Goal: Task Accomplishment & Management: Use online tool/utility

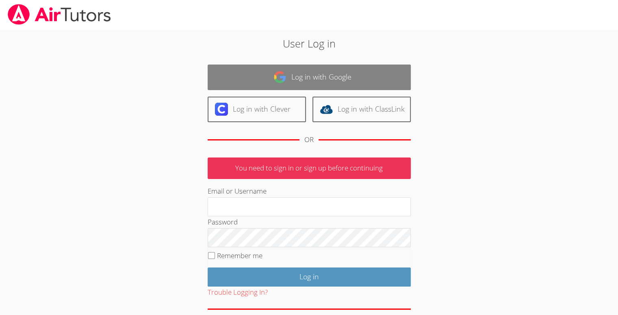
click at [249, 82] on link "Log in with Google" at bounding box center [309, 78] width 203 height 26
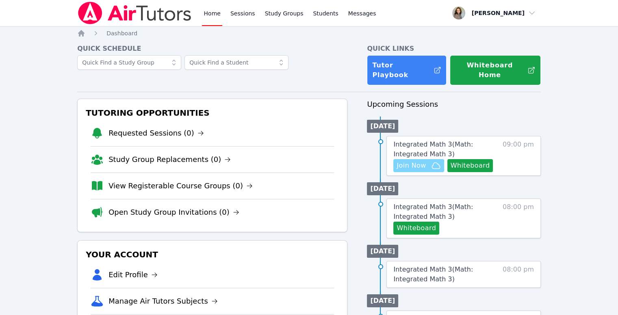
click at [439, 160] on button "Join Now" at bounding box center [418, 165] width 50 height 13
click at [473, 159] on button "Whiteboard" at bounding box center [470, 165] width 46 height 13
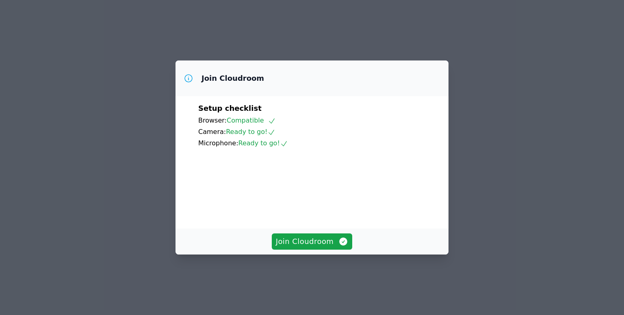
scroll to position [37, 0]
click at [304, 247] on span "Join Cloudroom" at bounding box center [312, 241] width 73 height 11
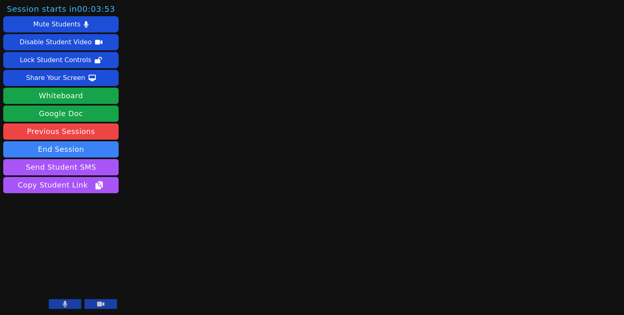
click at [69, 301] on button at bounding box center [65, 304] width 32 height 10
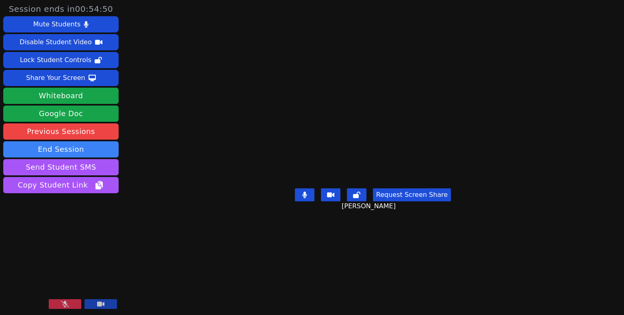
click at [54, 305] on button at bounding box center [65, 304] width 32 height 10
click at [608, 125] on div "Session ends in 00:20:10 Mute Students Disable Student Video Lock Student Contr…" at bounding box center [312, 157] width 624 height 315
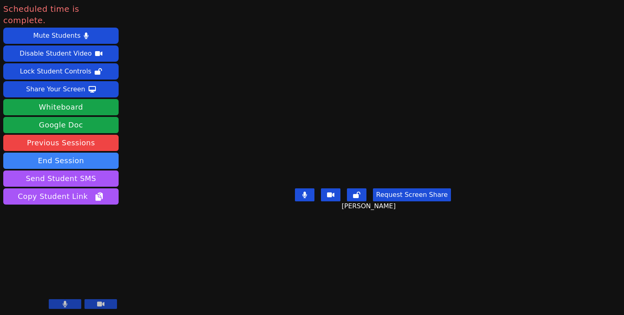
click at [61, 302] on button at bounding box center [65, 304] width 32 height 10
click at [61, 302] on icon at bounding box center [65, 304] width 8 height 6
click at [65, 304] on icon at bounding box center [65, 304] width 4 height 6
click at [65, 304] on icon at bounding box center [65, 304] width 8 height 6
click at [610, 86] on div "Scheduled time is complete. Mute Students Disable Student Video Lock Student Co…" at bounding box center [312, 157] width 624 height 315
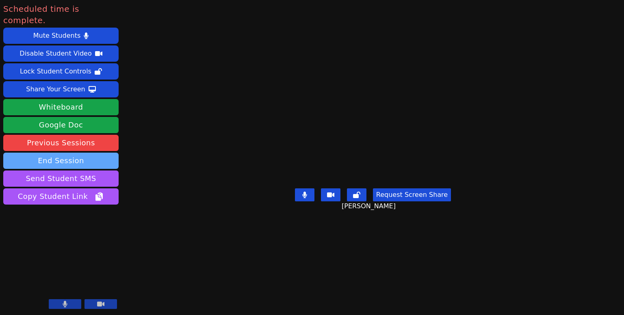
click at [84, 153] on button "End Session" at bounding box center [60, 161] width 115 height 16
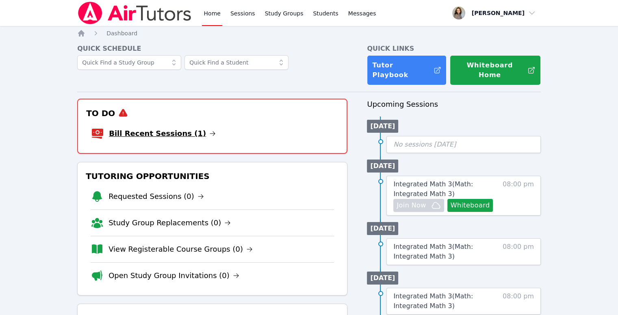
click at [164, 128] on link "Bill Recent Sessions (1)" at bounding box center [162, 133] width 107 height 11
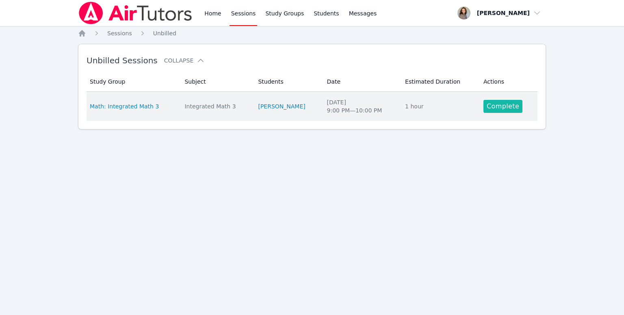
click at [487, 105] on link "Complete" at bounding box center [502, 106] width 39 height 13
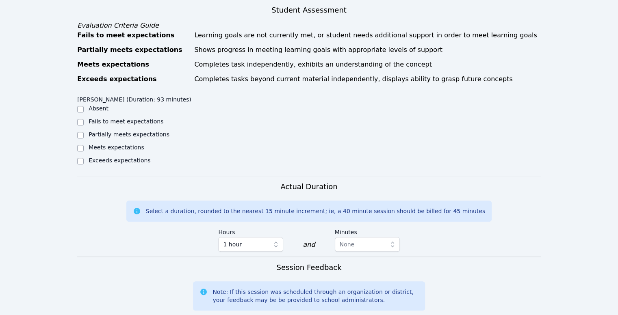
scroll to position [303, 0]
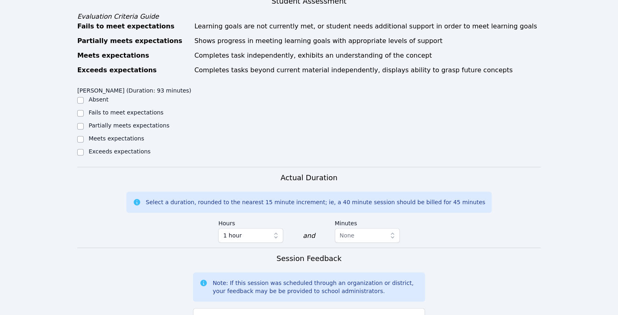
click at [129, 148] on label "Exceeds expectations" at bounding box center [120, 151] width 62 height 6
click at [84, 149] on input "Exceeds expectations" at bounding box center [80, 152] width 6 height 6
checkbox input "true"
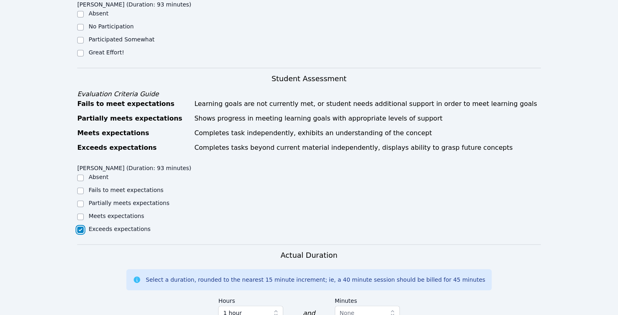
scroll to position [225, 0]
click at [94, 49] on div "Great Effort!" at bounding box center [135, 54] width 116 height 10
click at [79, 50] on input "Great Effort!" at bounding box center [80, 53] width 6 height 6
checkbox input "true"
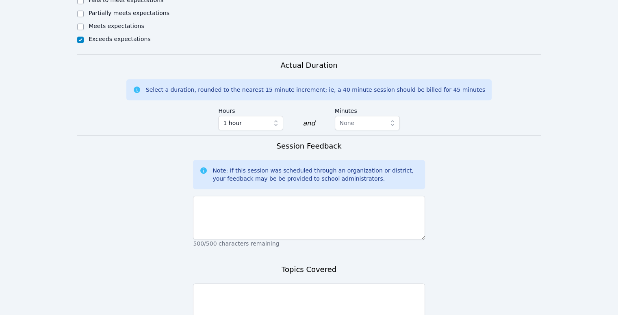
scroll to position [420, 0]
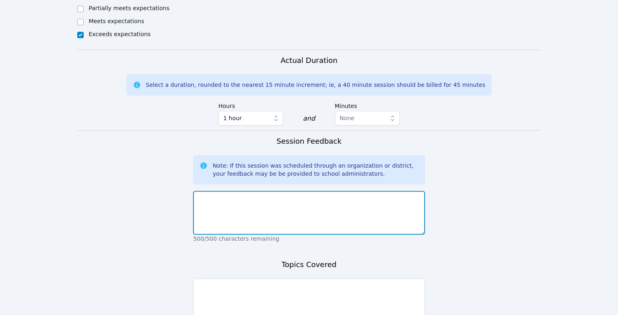
click at [247, 195] on textarea at bounding box center [308, 213] width 231 height 44
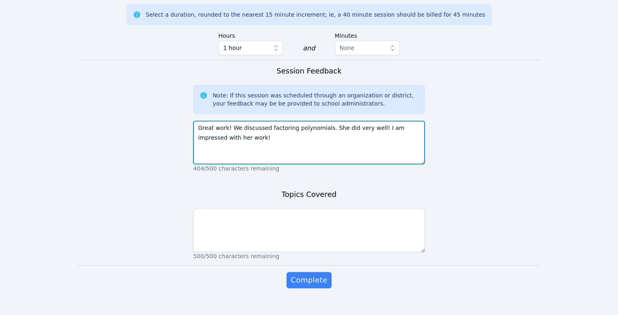
scroll to position [492, 0]
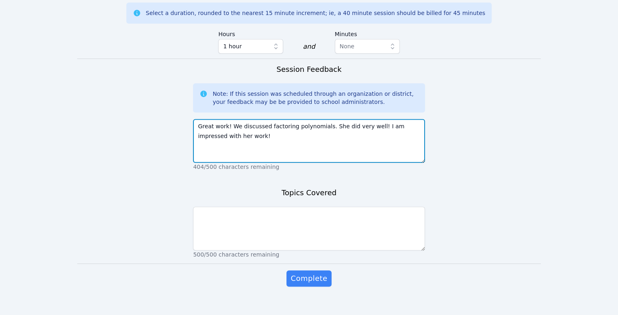
type textarea "Great work! We discussed factoring polynomials. She did very well! I am impress…"
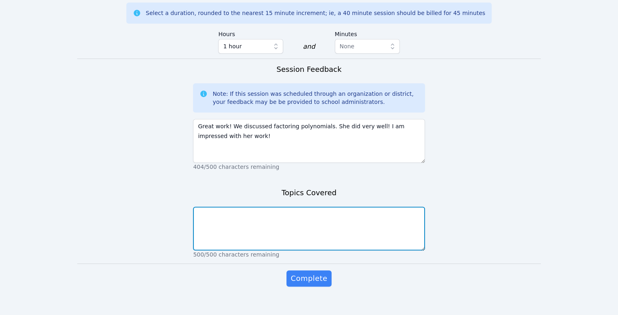
click at [227, 215] on textarea at bounding box center [308, 229] width 231 height 44
type textarea "D"
type textarea "Factoring"
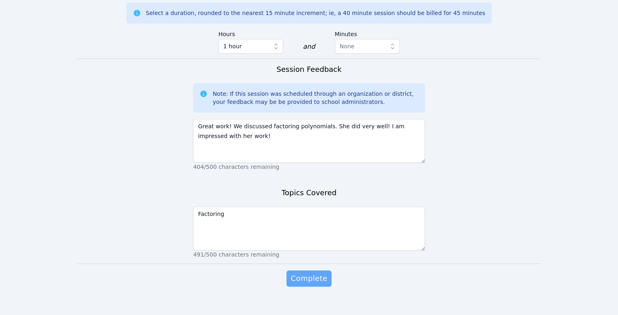
click at [303, 273] on span "Complete" at bounding box center [308, 278] width 37 height 11
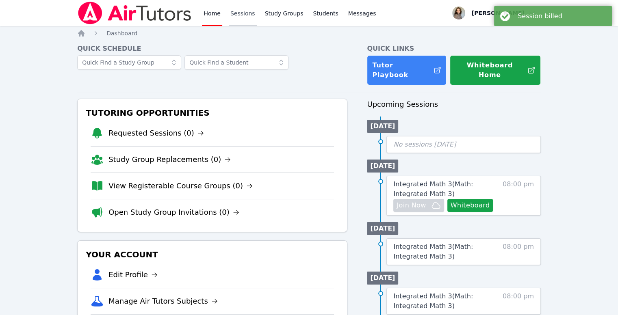
click at [237, 12] on link "Sessions" at bounding box center [243, 13] width 28 height 26
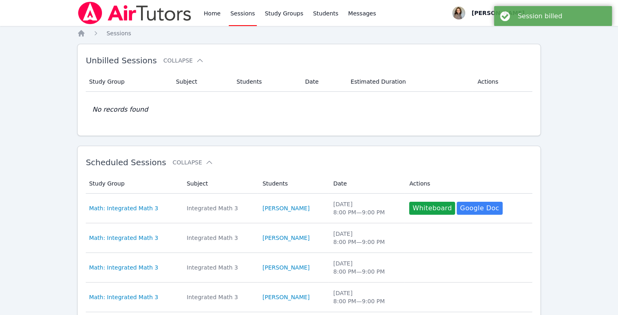
scroll to position [272, 0]
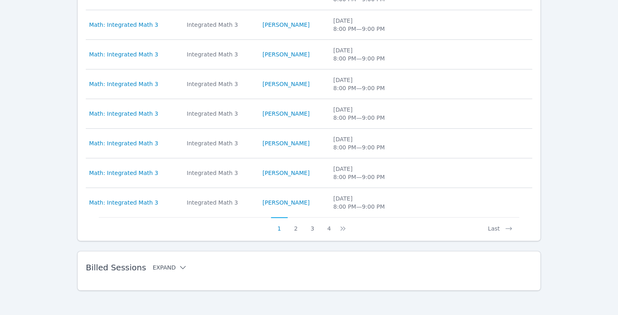
click at [160, 265] on button "Expand" at bounding box center [170, 268] width 35 height 8
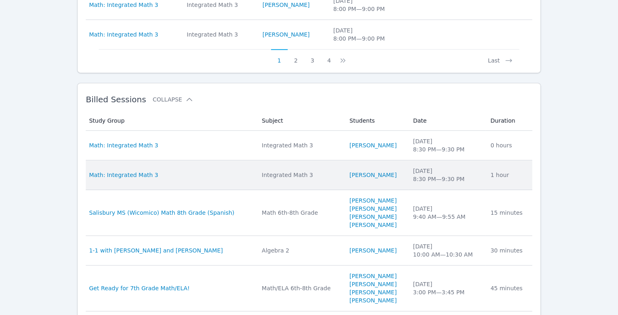
scroll to position [0, 0]
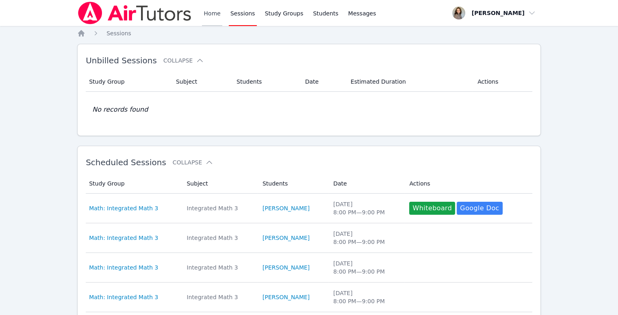
click at [219, 15] on link "Home" at bounding box center [212, 13] width 20 height 26
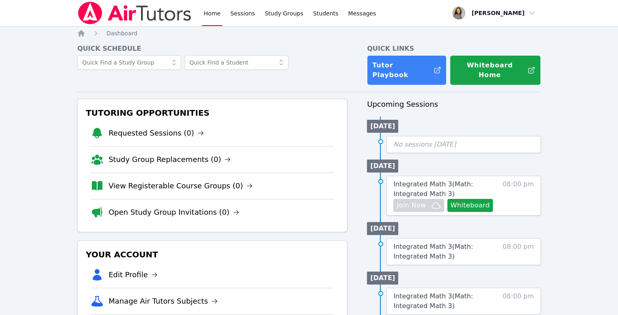
click at [213, 17] on link "Home" at bounding box center [212, 13] width 20 height 26
click at [240, 15] on link "Sessions" at bounding box center [243, 13] width 28 height 26
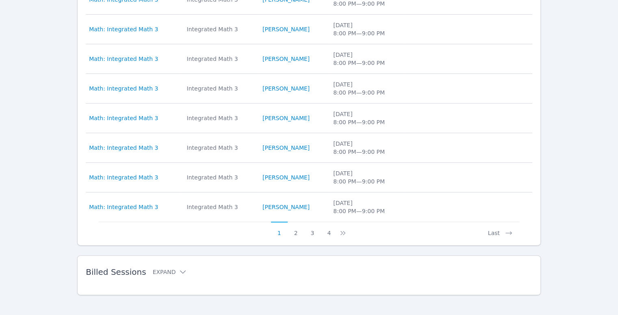
scroll to position [272, 0]
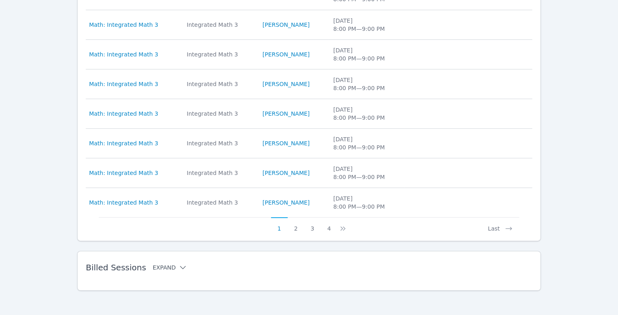
click at [163, 265] on button "Expand" at bounding box center [170, 268] width 35 height 8
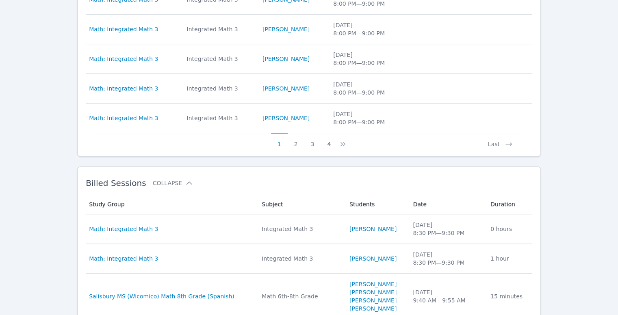
scroll to position [391, 0]
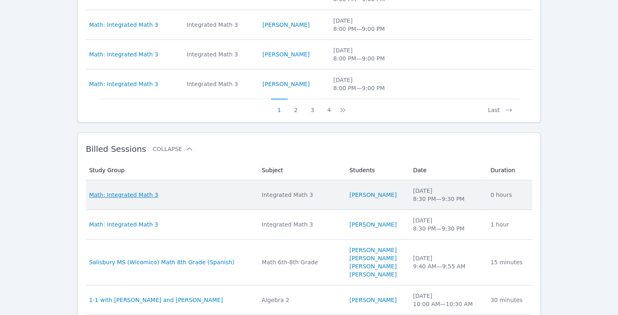
click at [128, 192] on span "Math: Integrated Math 3" at bounding box center [123, 195] width 69 height 8
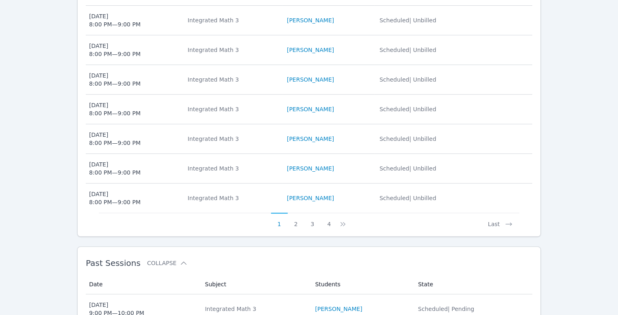
scroll to position [431, 0]
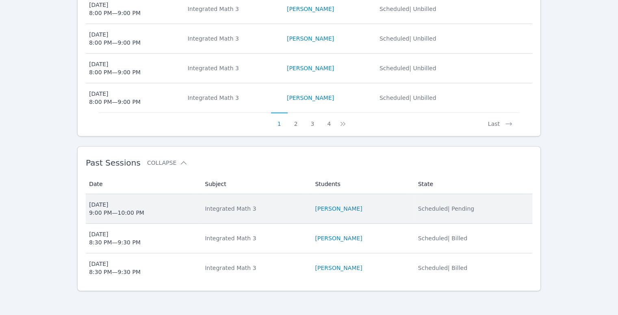
click at [443, 205] on span "Scheduled | Pending" at bounding box center [446, 208] width 56 height 6
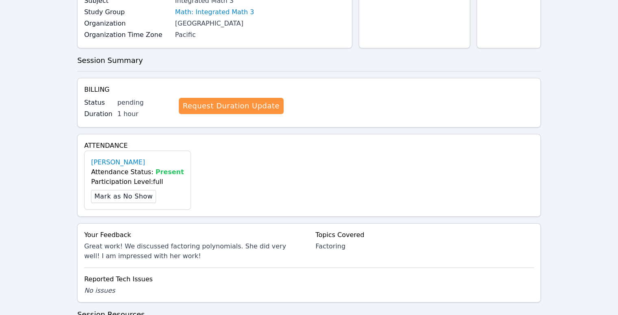
scroll to position [103, 0]
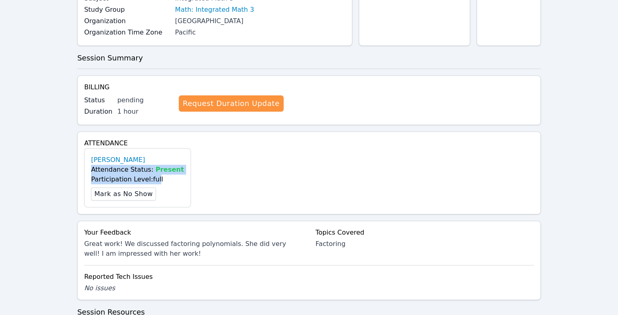
drag, startPoint x: 154, startPoint y: 178, endPoint x: 84, endPoint y: 171, distance: 70.6
click at [84, 171] on div "[PERSON_NAME] Attendance Status: Present Participation Level: full Mark as No S…" at bounding box center [137, 177] width 106 height 59
click at [224, 195] on ul "[PERSON_NAME] Attendance Status: Present Participation Level: full Mark as No S…" at bounding box center [309, 177] width 450 height 59
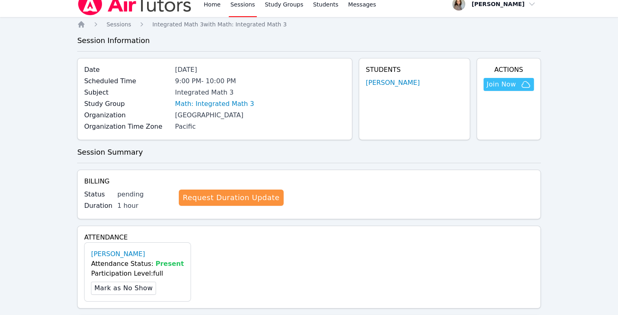
scroll to position [8, 0]
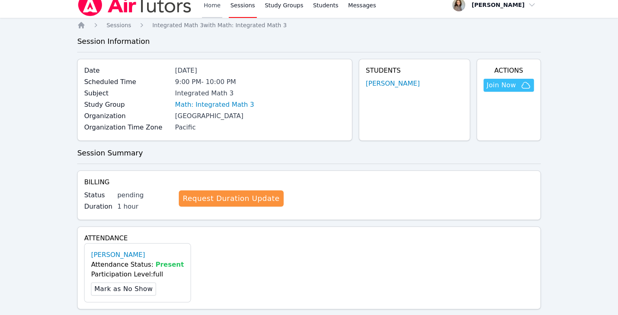
click at [212, 9] on link "Home" at bounding box center [212, 5] width 20 height 26
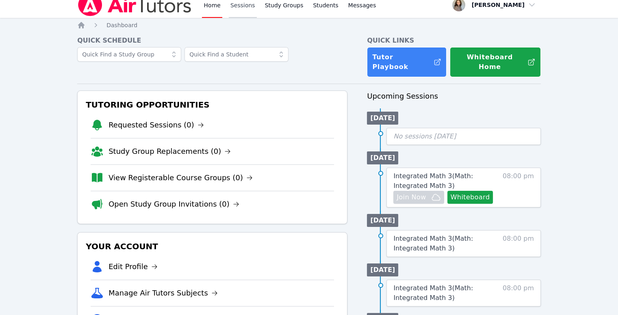
click at [247, 11] on link "Sessions" at bounding box center [243, 5] width 28 height 26
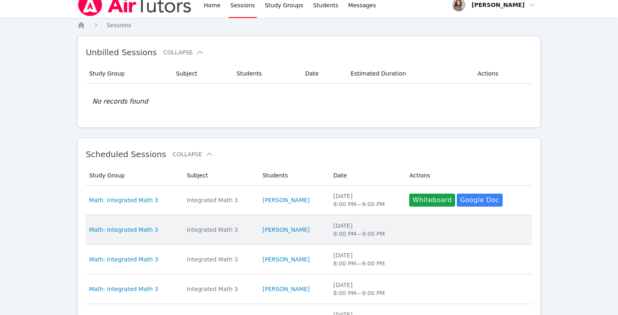
scroll to position [272, 0]
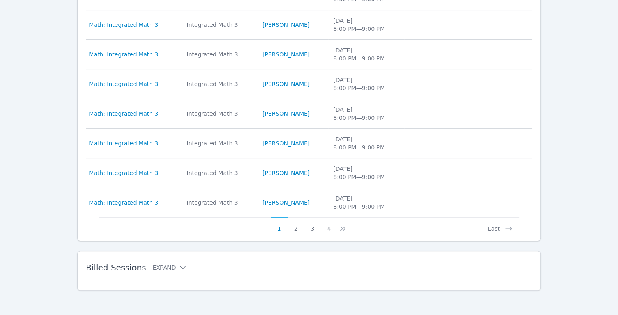
click at [144, 269] on h2 "Billed Sessions Expand" at bounding box center [296, 268] width 420 height 10
click at [161, 264] on button "Expand" at bounding box center [170, 268] width 35 height 8
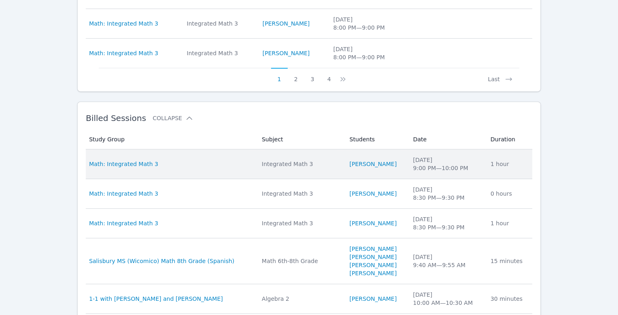
scroll to position [422, 0]
click at [353, 163] on link "[PERSON_NAME]" at bounding box center [372, 164] width 47 height 8
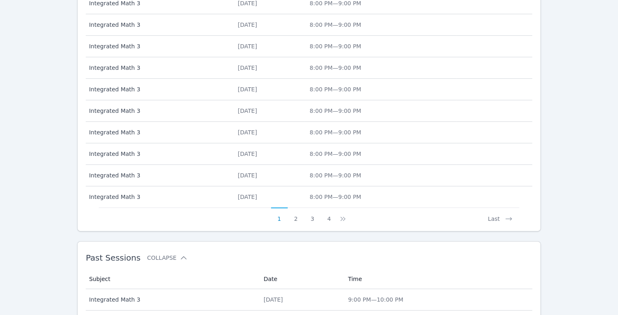
scroll to position [370, 0]
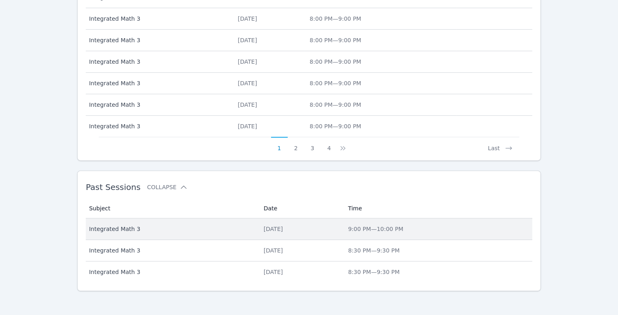
click at [132, 231] on span "Integrated Math 3" at bounding box center [171, 229] width 165 height 8
